Goal: Information Seeking & Learning: Check status

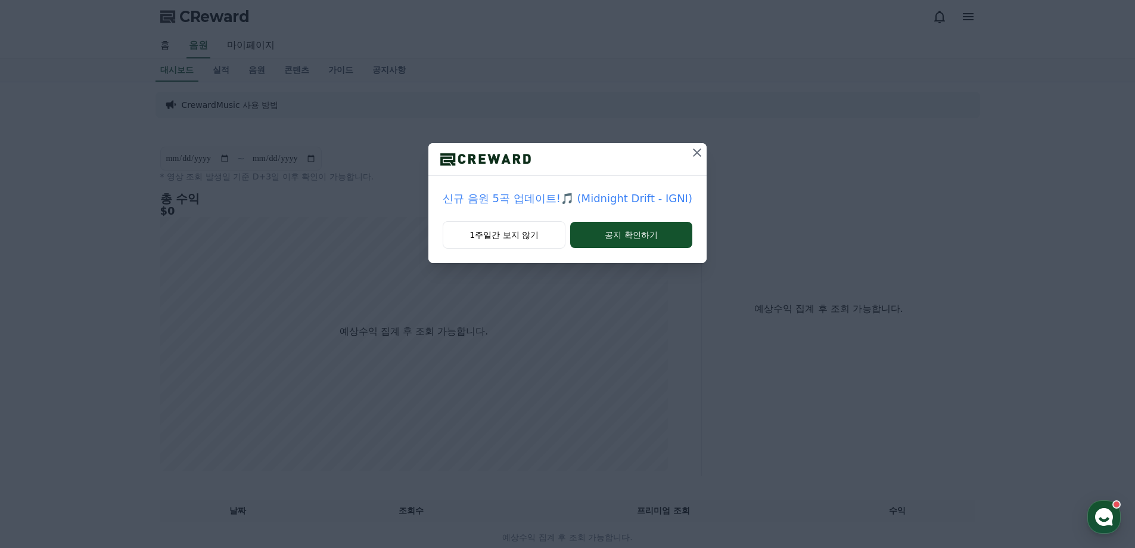
click at [694, 146] on icon at bounding box center [697, 152] width 14 height 14
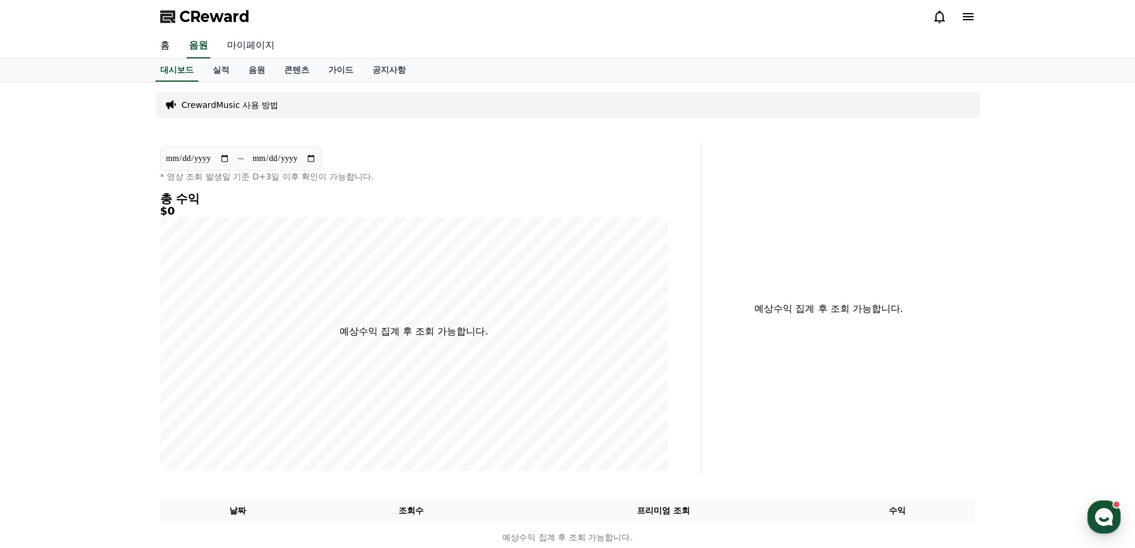
click at [257, 45] on link "마이페이지" at bounding box center [250, 45] width 67 height 25
select select "**********"
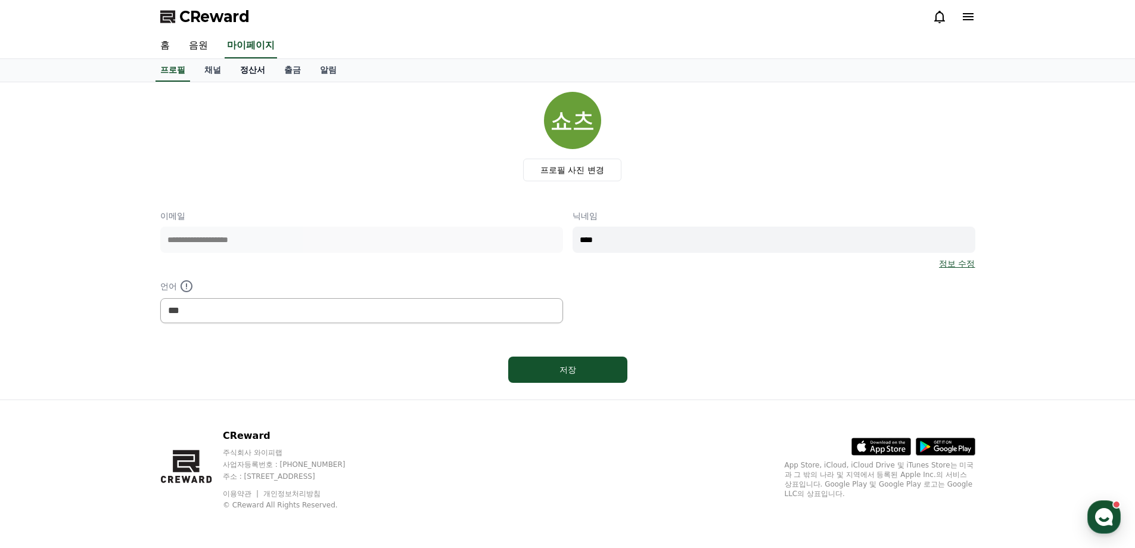
click at [248, 67] on link "정산서" at bounding box center [253, 70] width 44 height 23
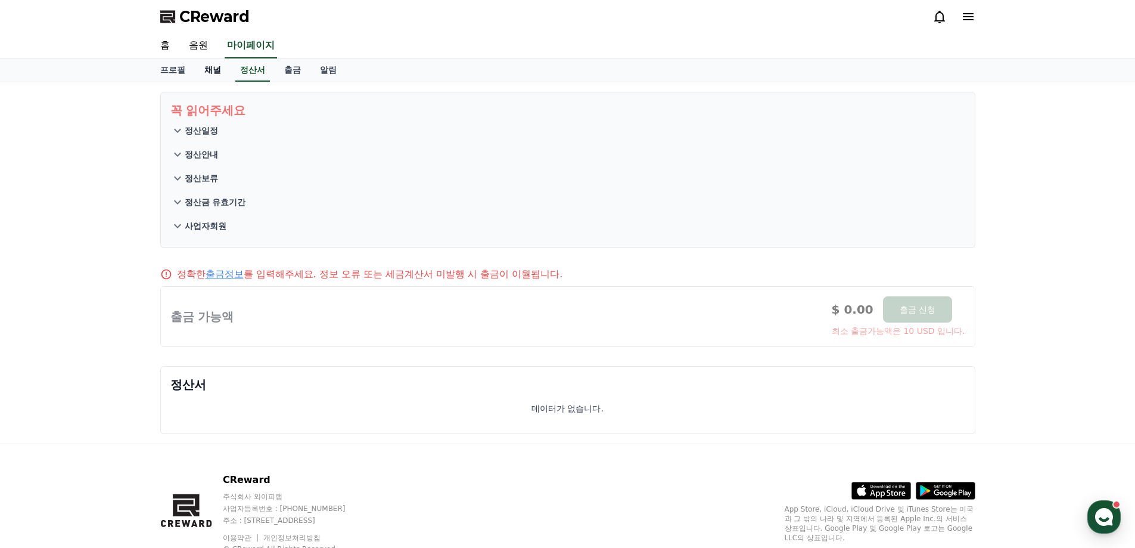
click at [213, 69] on link "채널" at bounding box center [213, 70] width 36 height 23
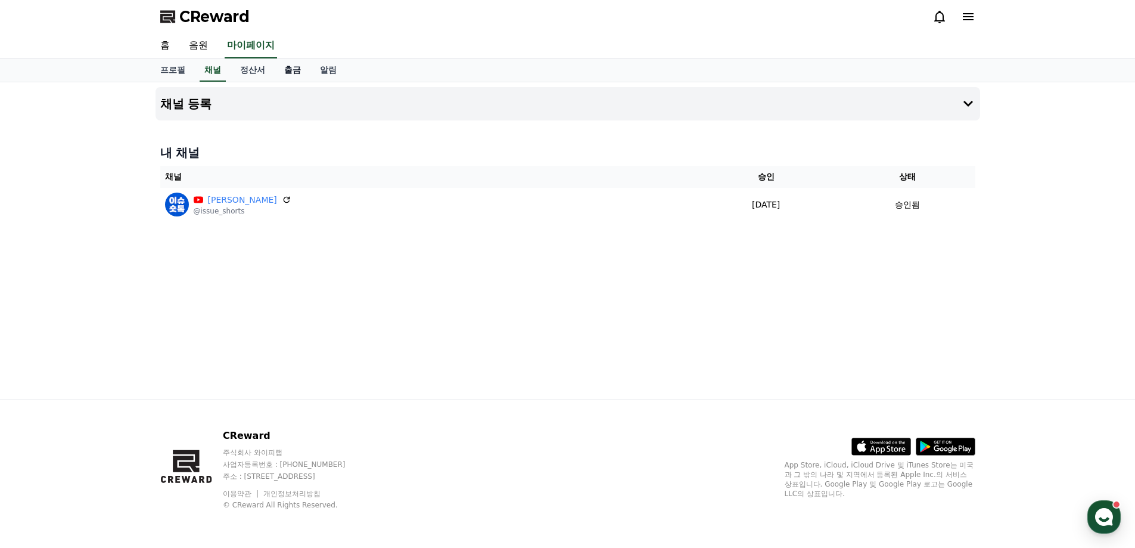
click at [297, 72] on link "출금" at bounding box center [293, 70] width 36 height 23
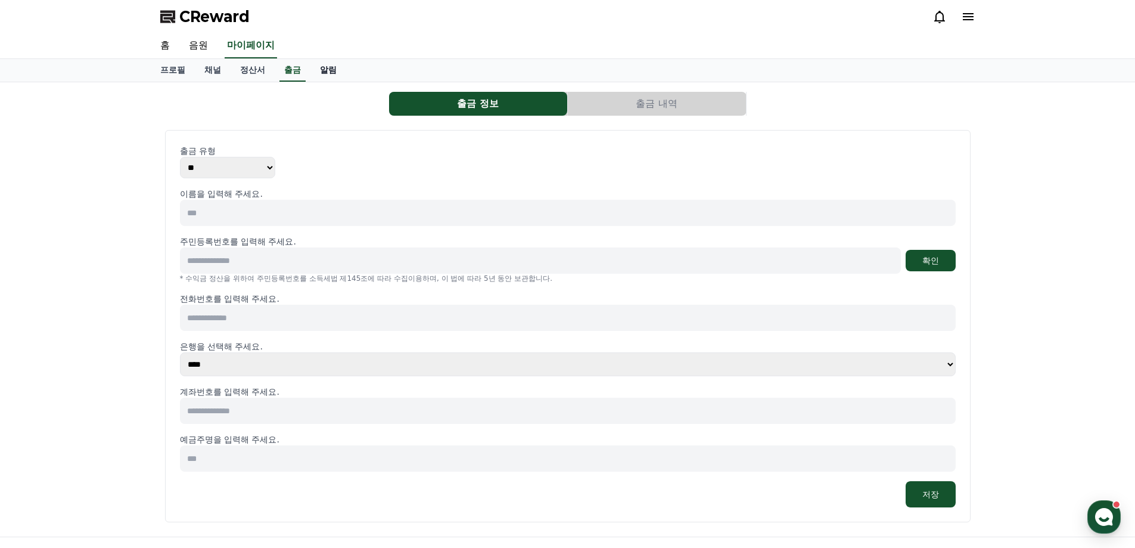
click at [331, 70] on link "알림" at bounding box center [328, 70] width 36 height 23
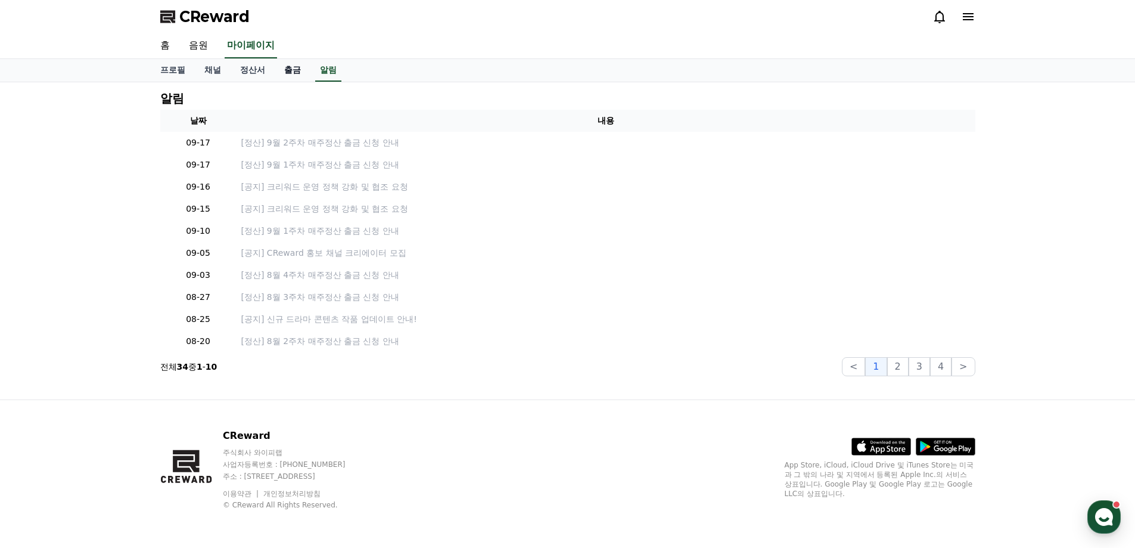
click at [299, 70] on link "출금" at bounding box center [293, 70] width 36 height 23
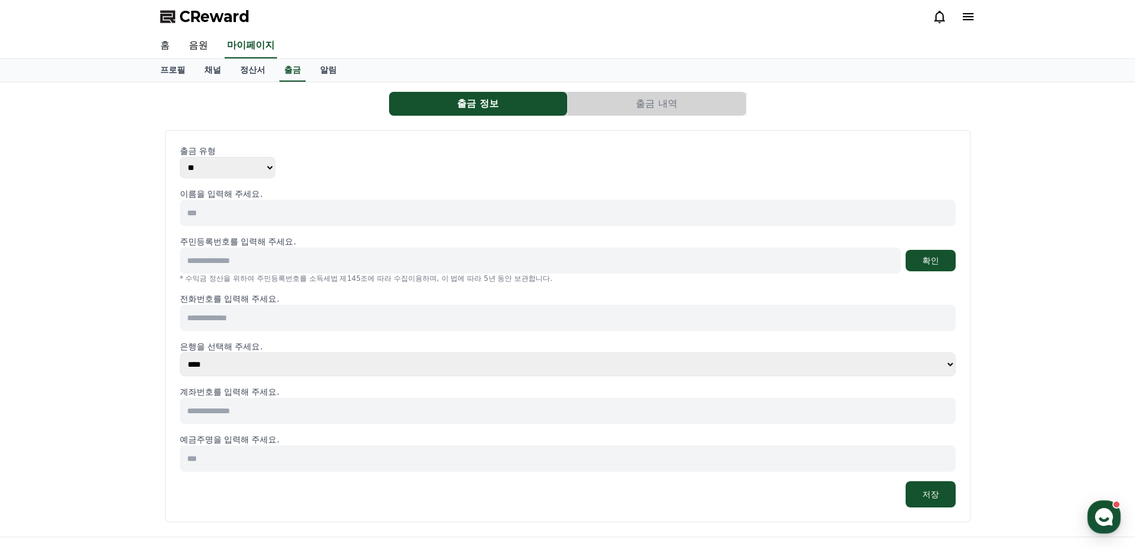
click at [166, 45] on link "홈" at bounding box center [165, 45] width 29 height 25
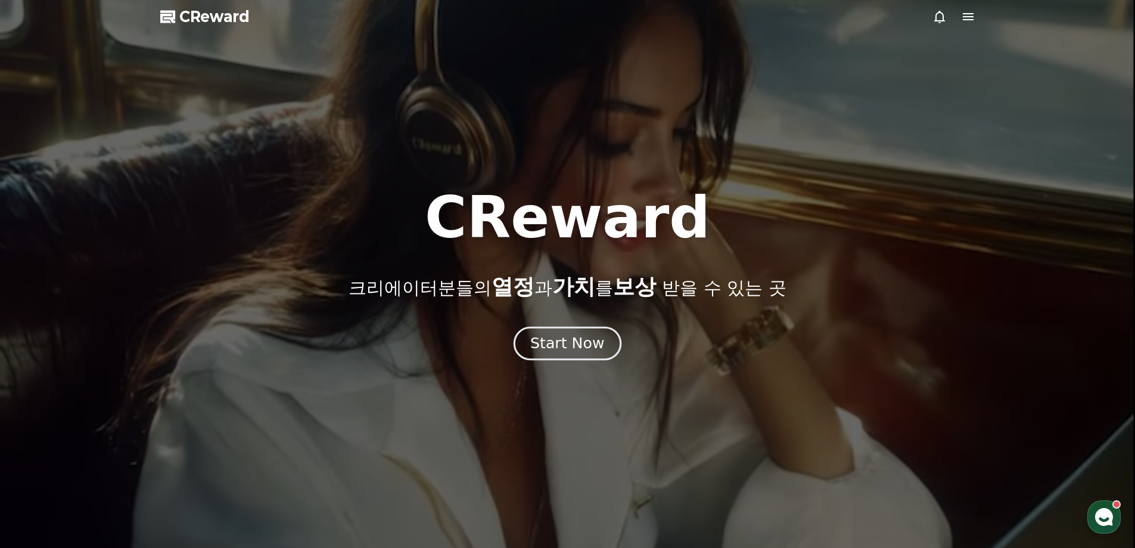
click at [549, 339] on div "Start Now" at bounding box center [567, 343] width 74 height 20
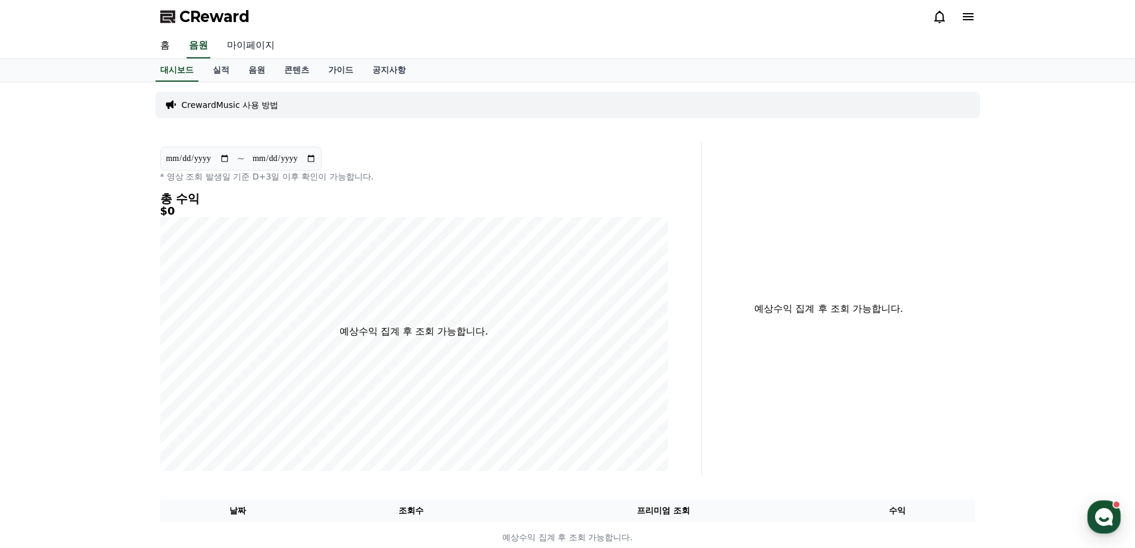
click at [239, 45] on link "마이페이지" at bounding box center [250, 45] width 67 height 25
select select "**********"
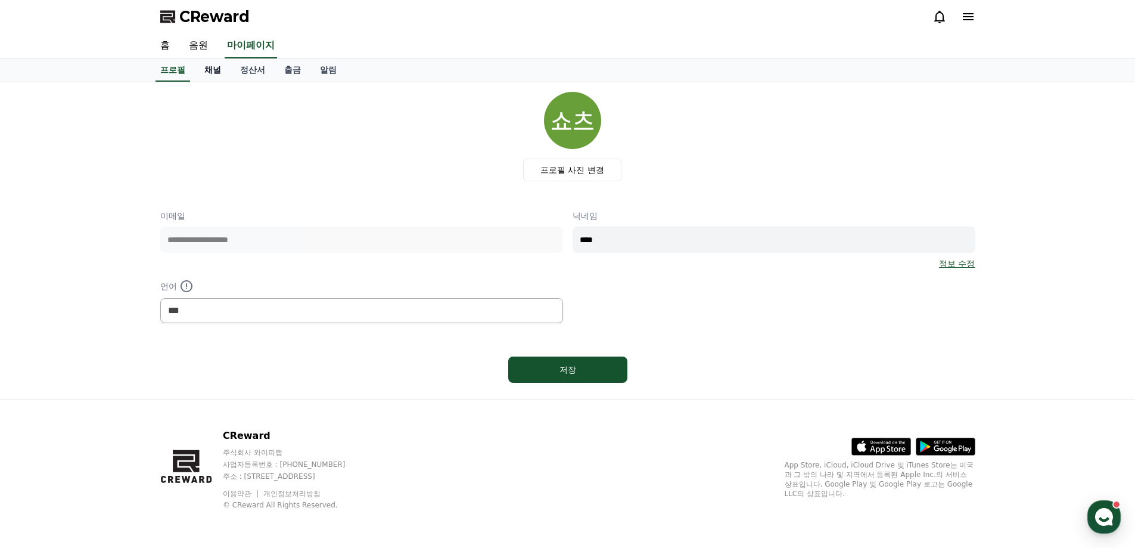
click at [218, 73] on link "채널" at bounding box center [213, 70] width 36 height 23
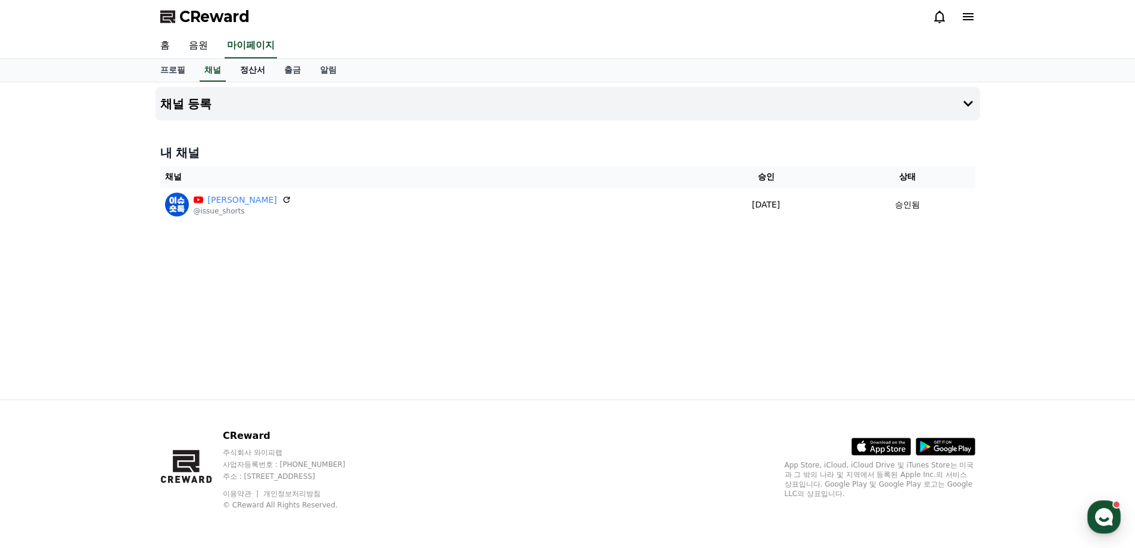
click at [246, 70] on link "정산서" at bounding box center [253, 70] width 44 height 23
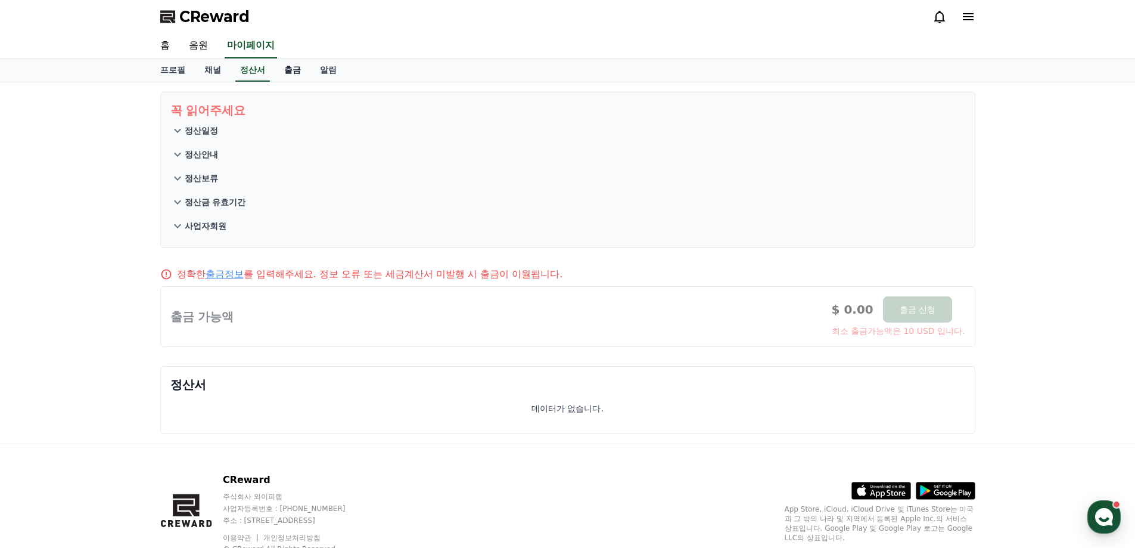
click at [287, 72] on link "출금" at bounding box center [293, 70] width 36 height 23
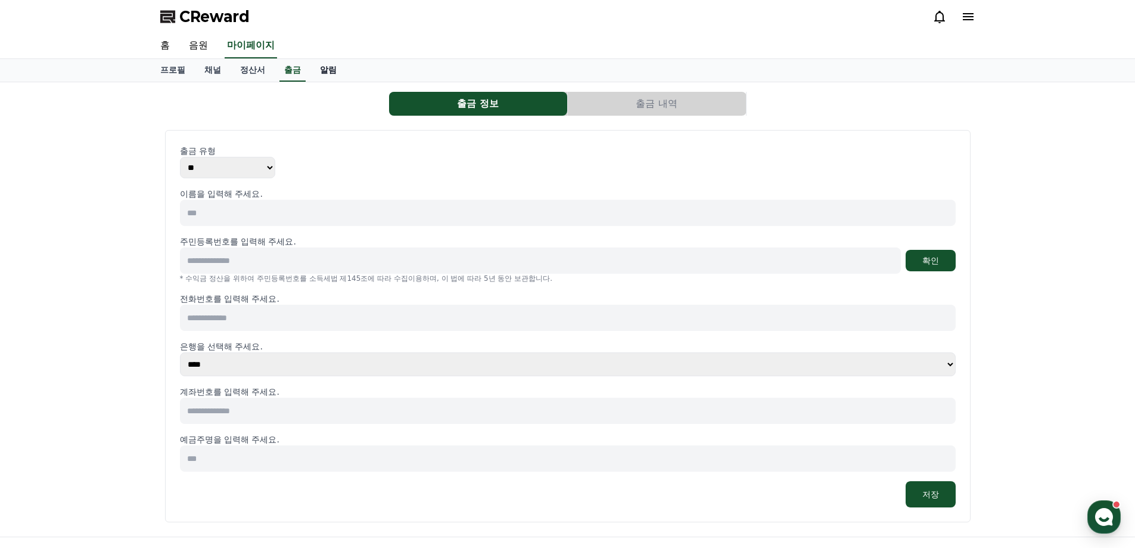
click at [329, 70] on link "알림" at bounding box center [328, 70] width 36 height 23
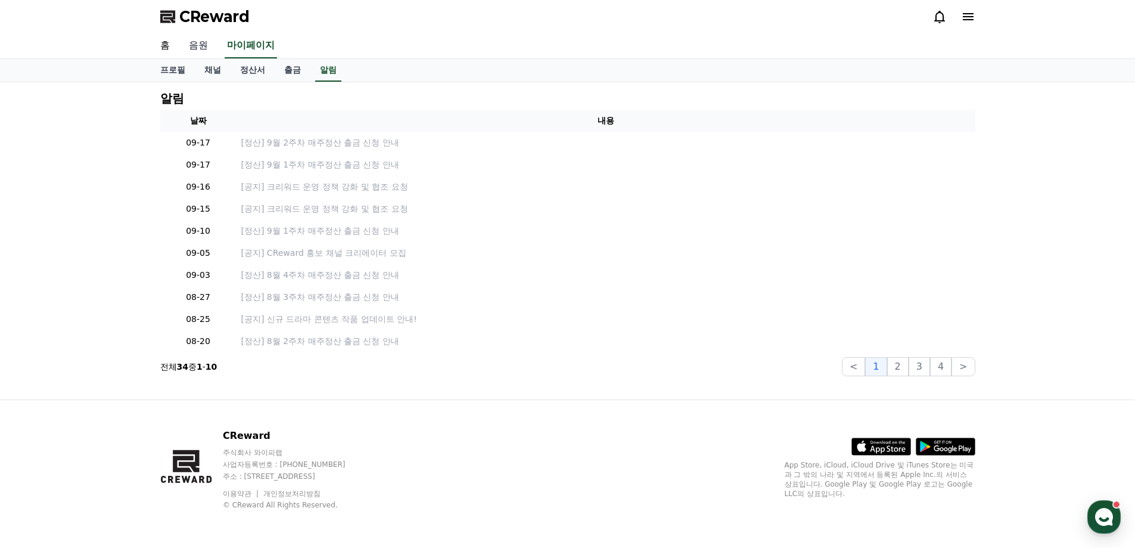
click at [206, 49] on link "음원" at bounding box center [198, 45] width 38 height 25
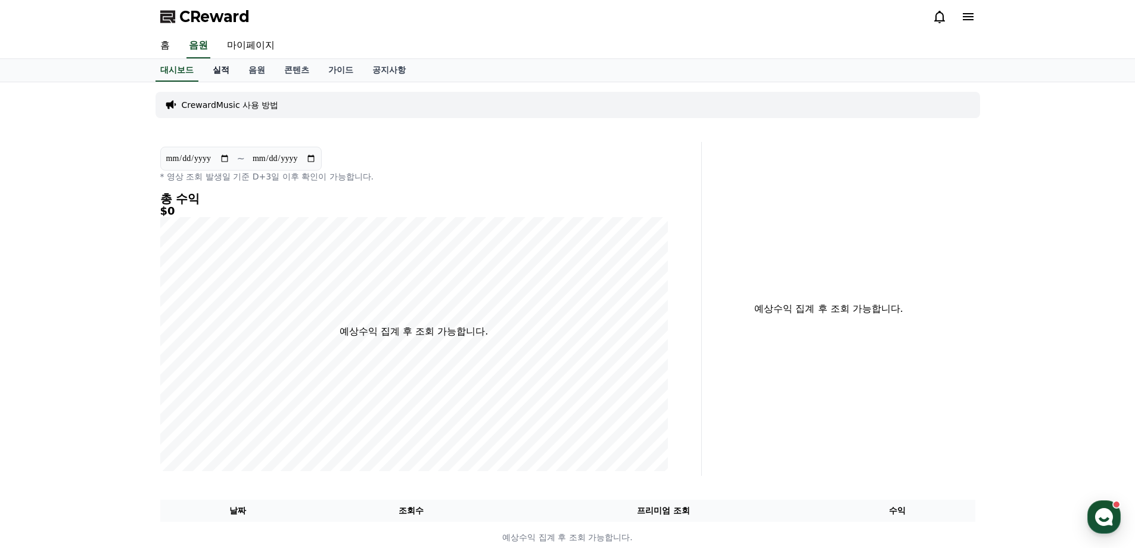
click at [216, 67] on link "실적" at bounding box center [221, 70] width 36 height 23
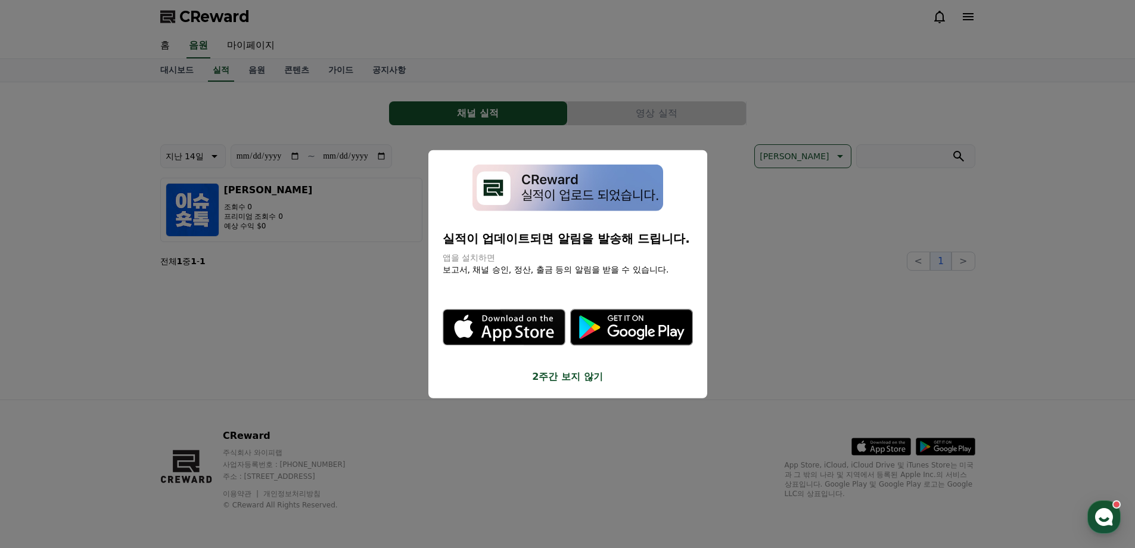
click at [556, 376] on button "2주간 보지 않기" at bounding box center [568, 376] width 250 height 14
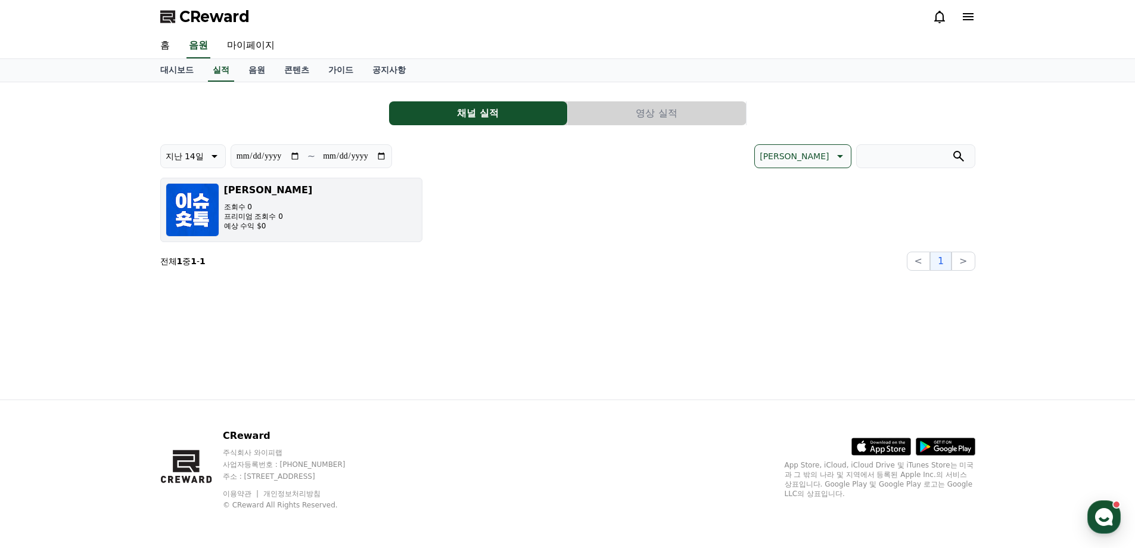
click at [269, 214] on p "프리미엄 조회수 0" at bounding box center [268, 217] width 89 height 10
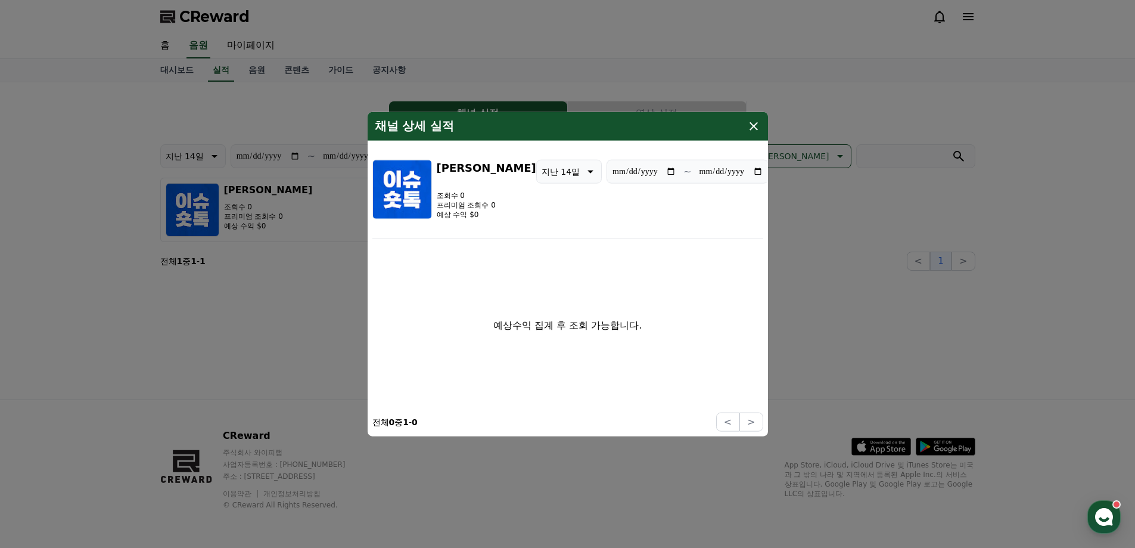
click at [751, 127] on icon "modal" at bounding box center [754, 126] width 14 height 14
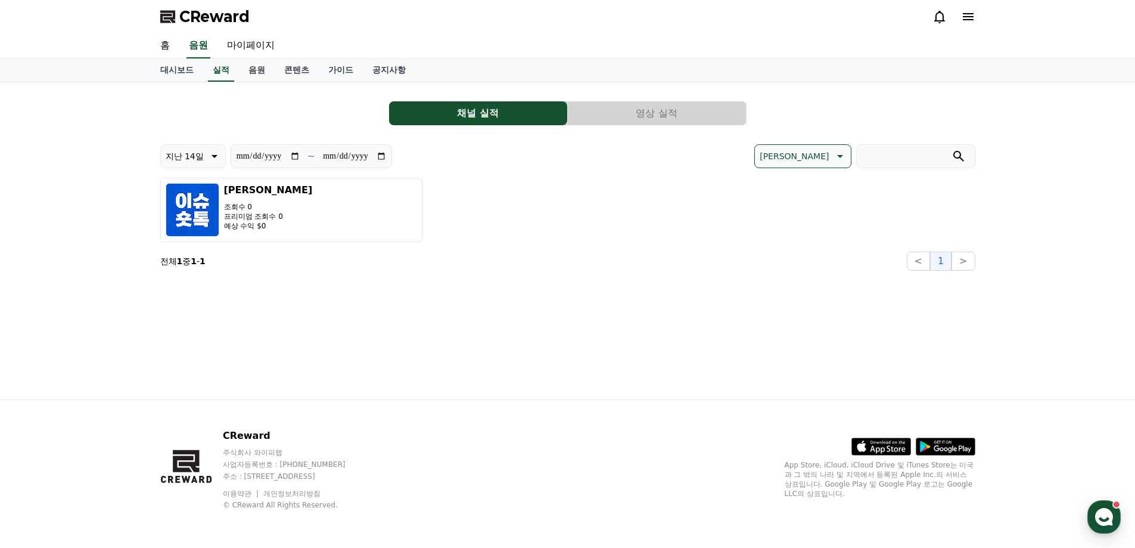
click at [646, 116] on button "영상 실적" at bounding box center [657, 113] width 178 height 24
